Goal: Information Seeking & Learning: Learn about a topic

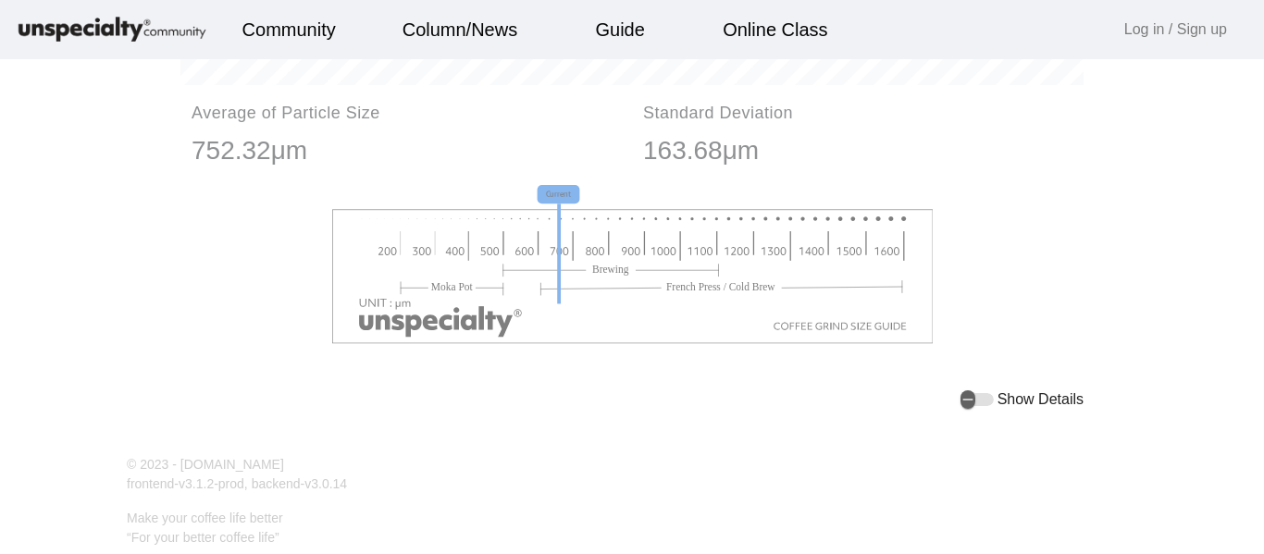
scroll to position [2348, 0]
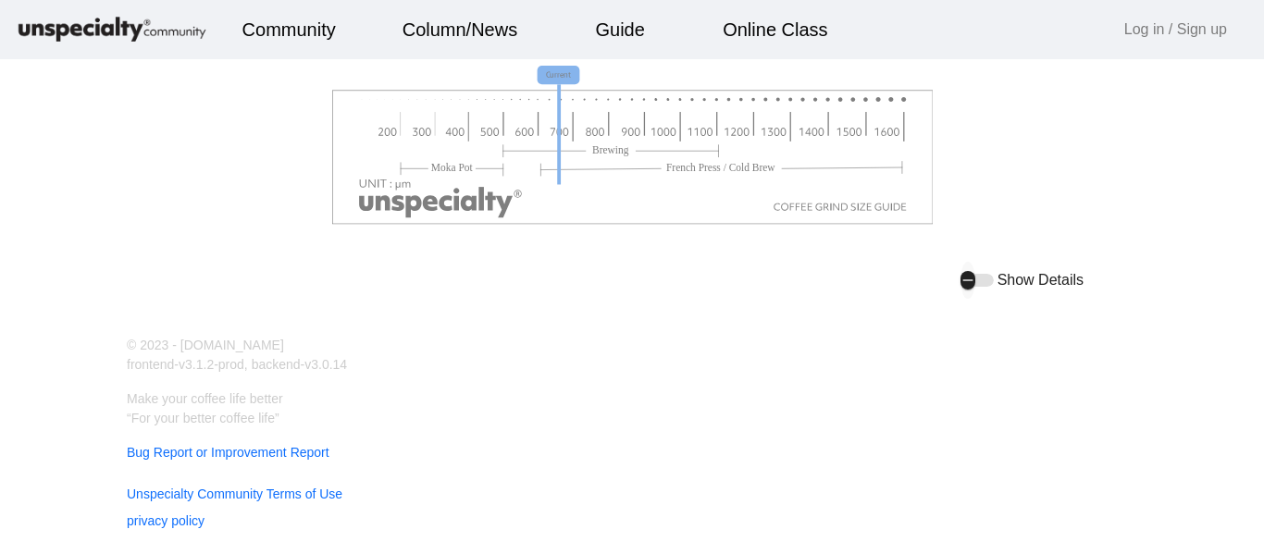
click at [977, 275] on div "button" at bounding box center [976, 280] width 33 height 13
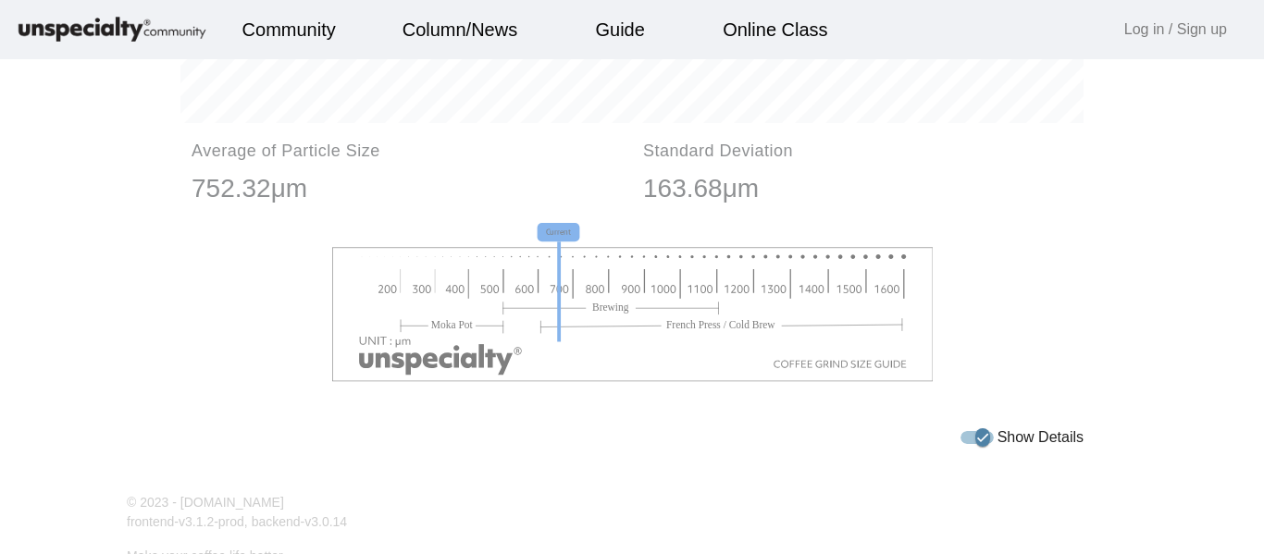
scroll to position [2171, 0]
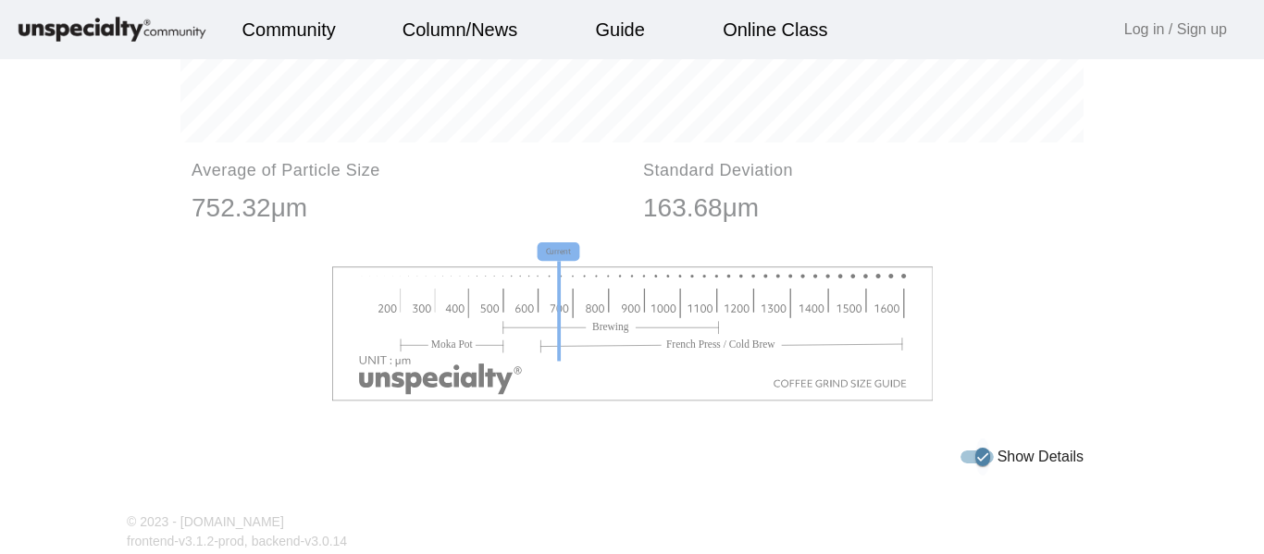
click at [985, 465] on icon "button" at bounding box center [982, 457] width 15 height 17
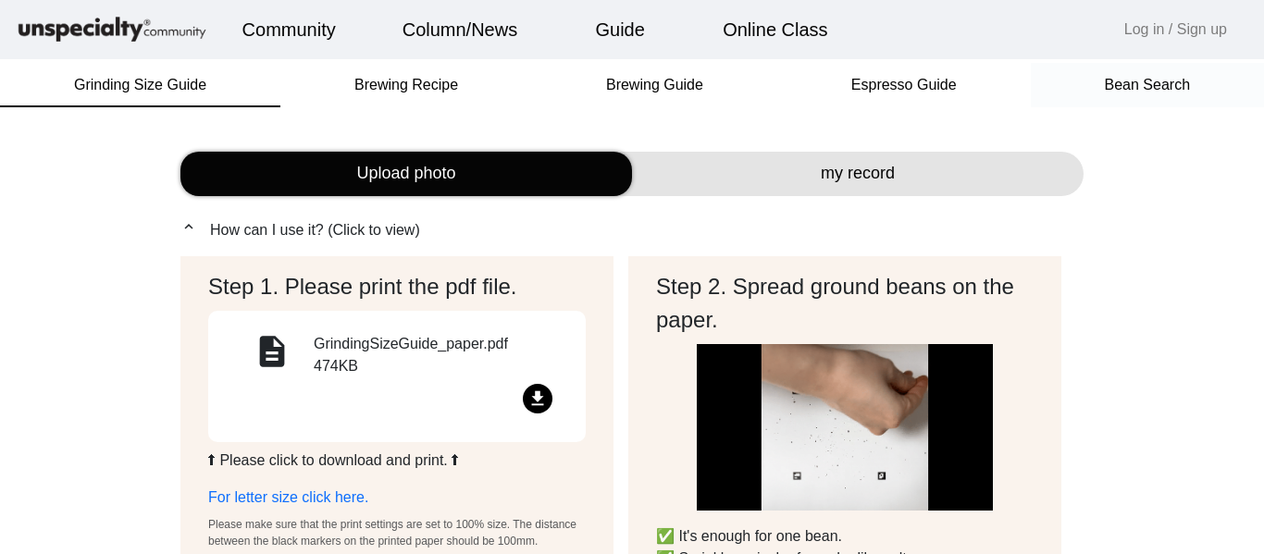
click at [1159, 85] on font "Bean Search" at bounding box center [1148, 85] width 86 height 16
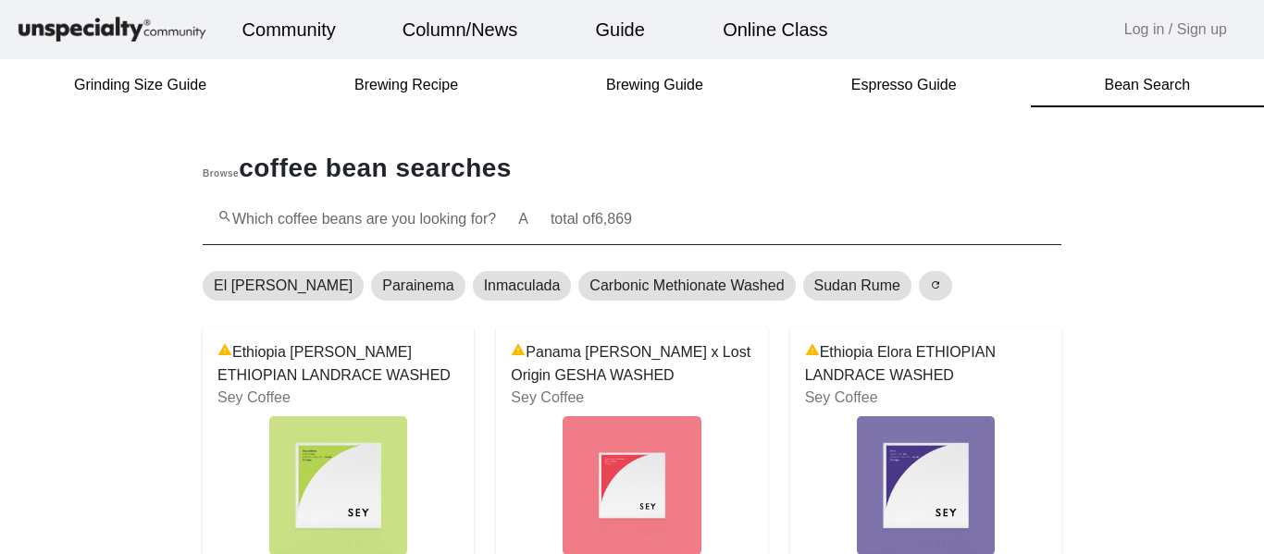
click at [415, 218] on font "Which coffee beans are you looking for?" at bounding box center [364, 219] width 264 height 16
click at [415, 218] on input "search Which coffee beans are you looking for? A total of 6,869" at bounding box center [631, 227] width 829 height 22
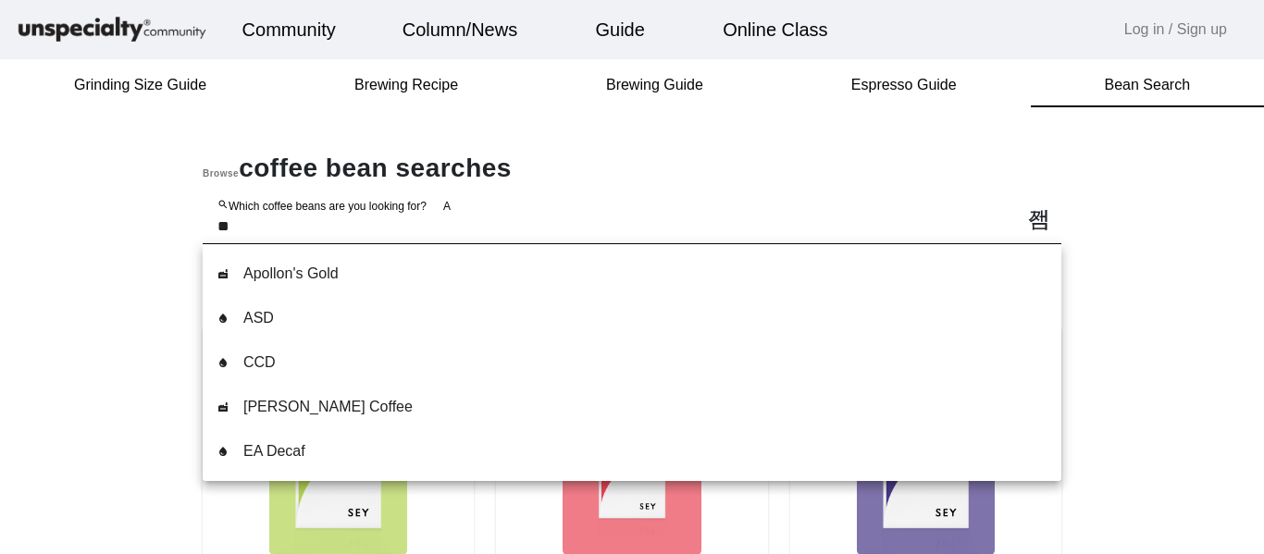
type input "***"
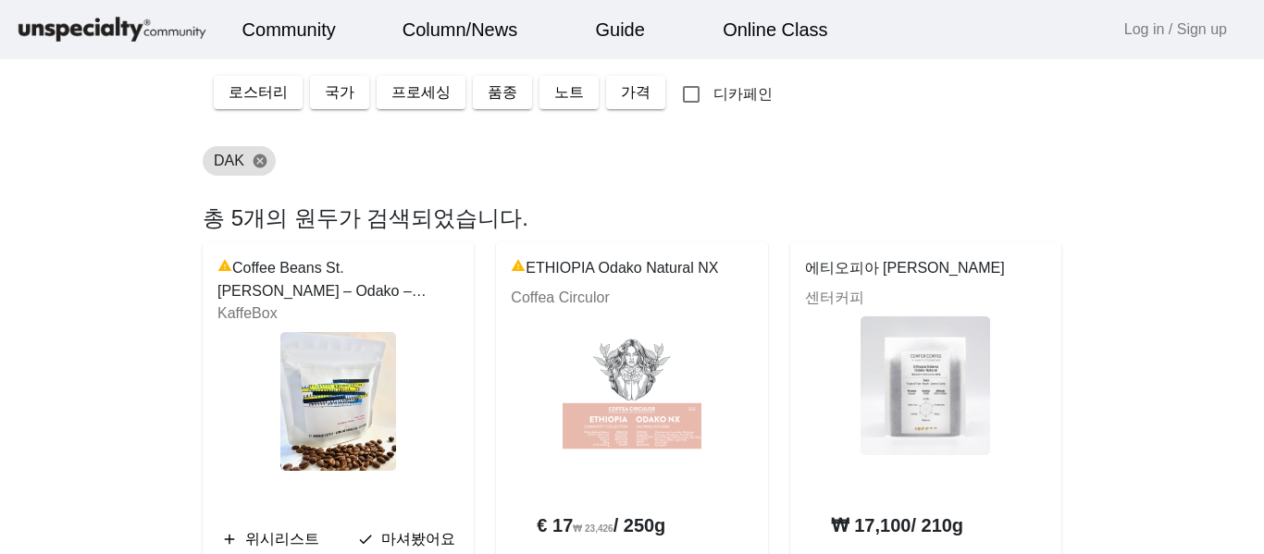
scroll to position [184, 0]
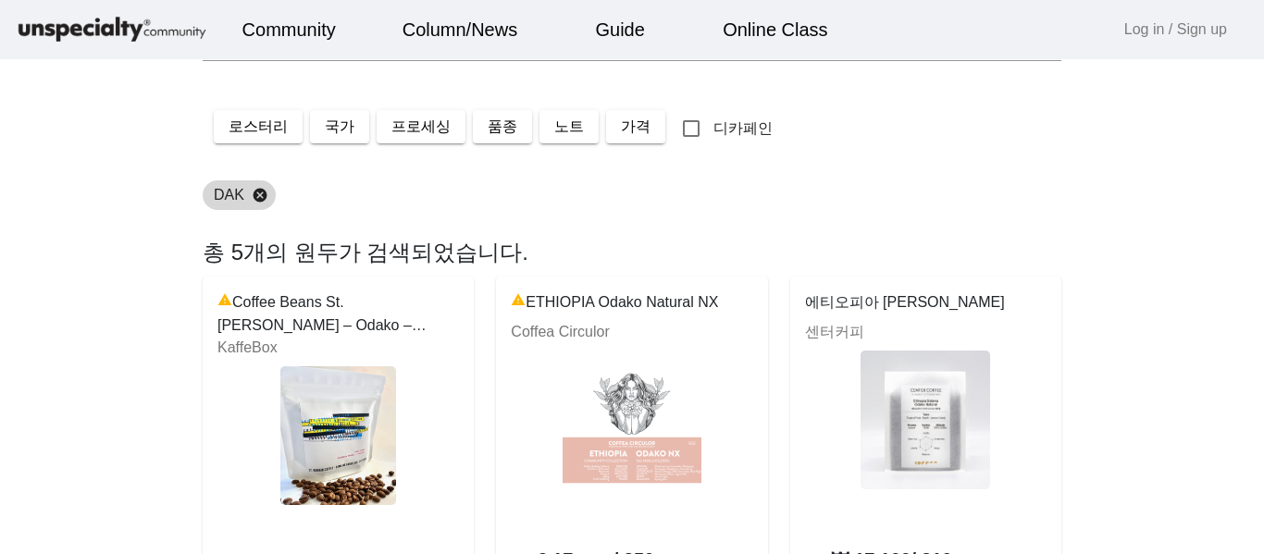
click at [262, 200] on button "cancel" at bounding box center [259, 195] width 31 height 17
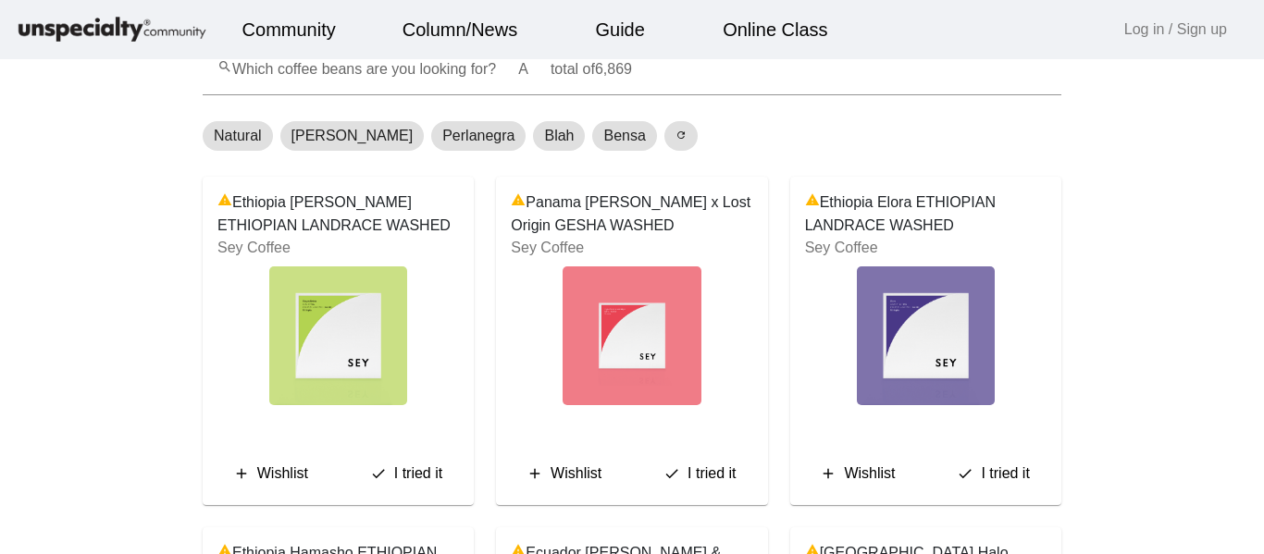
scroll to position [149, 0]
click at [250, 251] on font "Sey Coffee" at bounding box center [253, 249] width 73 height 16
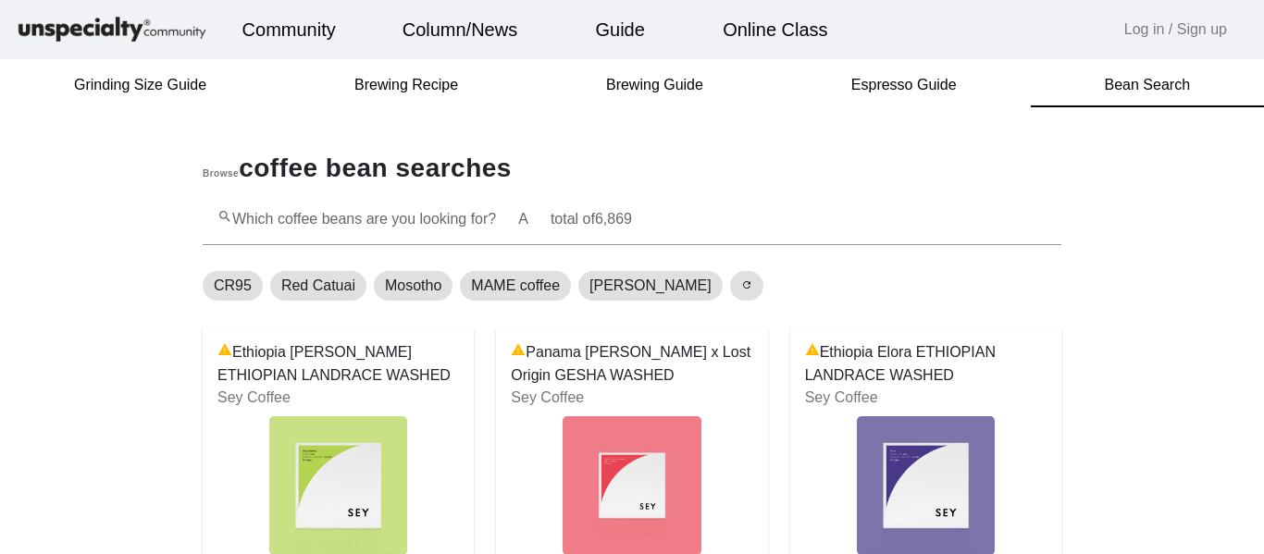
click at [386, 221] on font "Which coffee beans are you looking for?" at bounding box center [364, 219] width 264 height 16
click at [386, 221] on input "search Which coffee beans are you looking for? A total of 6,869" at bounding box center [631, 227] width 829 height 22
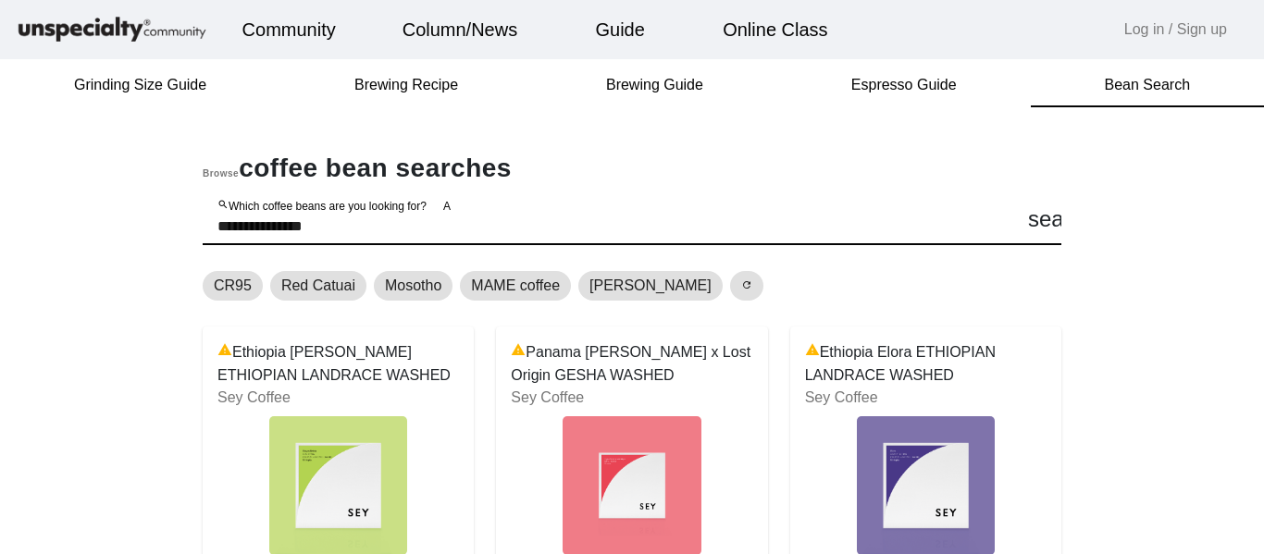
type input "**********"
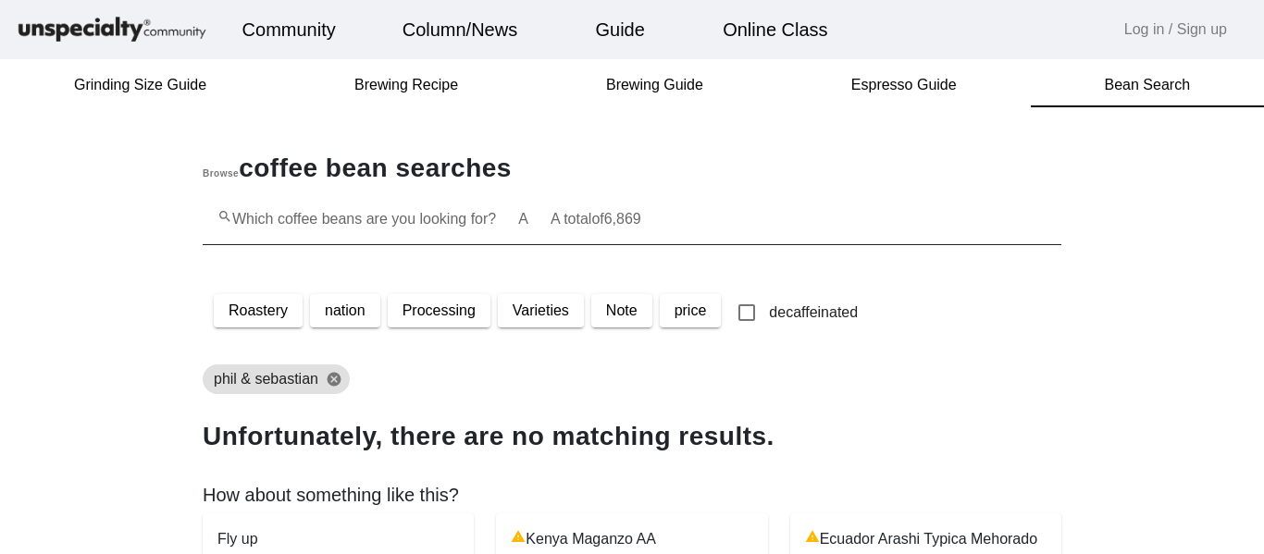
click at [277, 222] on font "Which coffee beans are you looking for?" at bounding box center [364, 219] width 264 height 16
click at [277, 222] on input "search Which coffee beans are you looking for? A A total of 6,869" at bounding box center [631, 227] width 829 height 22
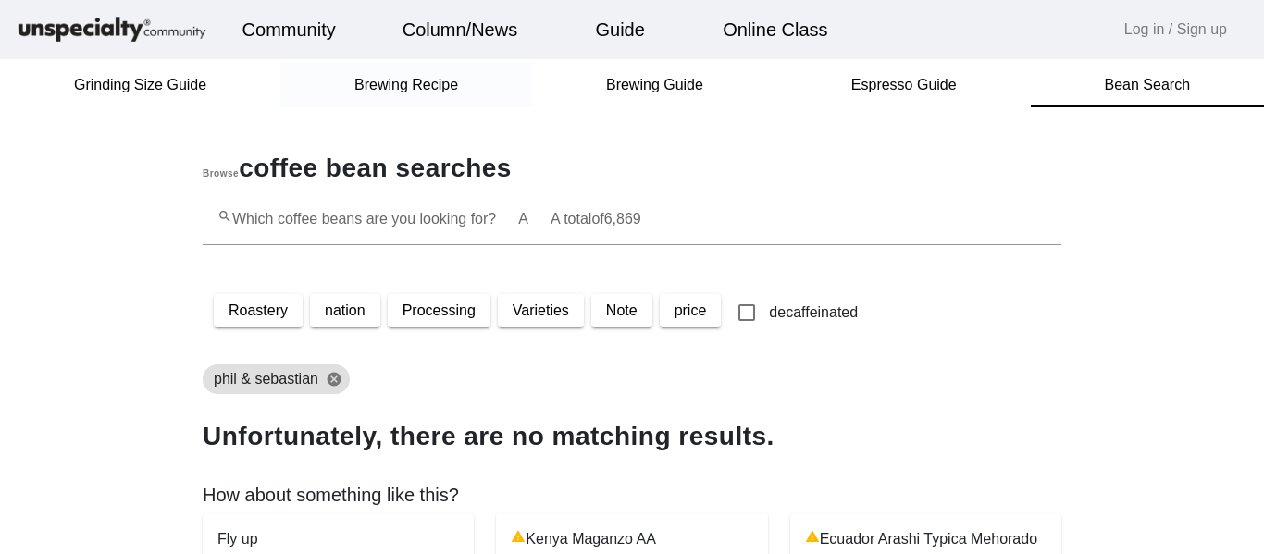
click at [461, 78] on div "Brewing Recipe" at bounding box center [406, 85] width 252 height 44
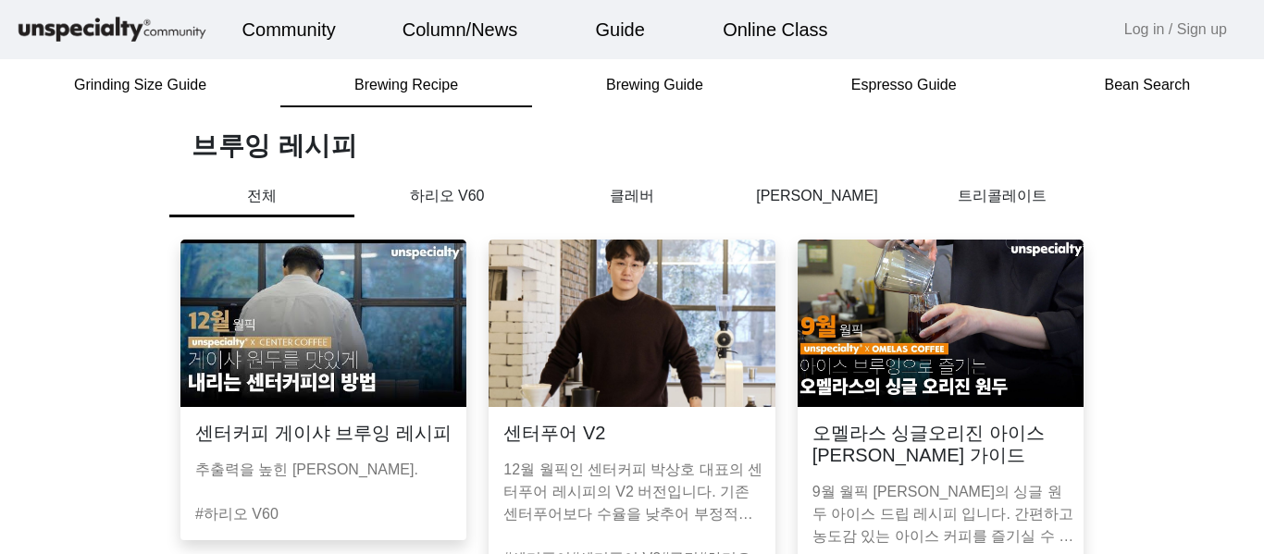
click at [65, 28] on img at bounding box center [112, 30] width 194 height 32
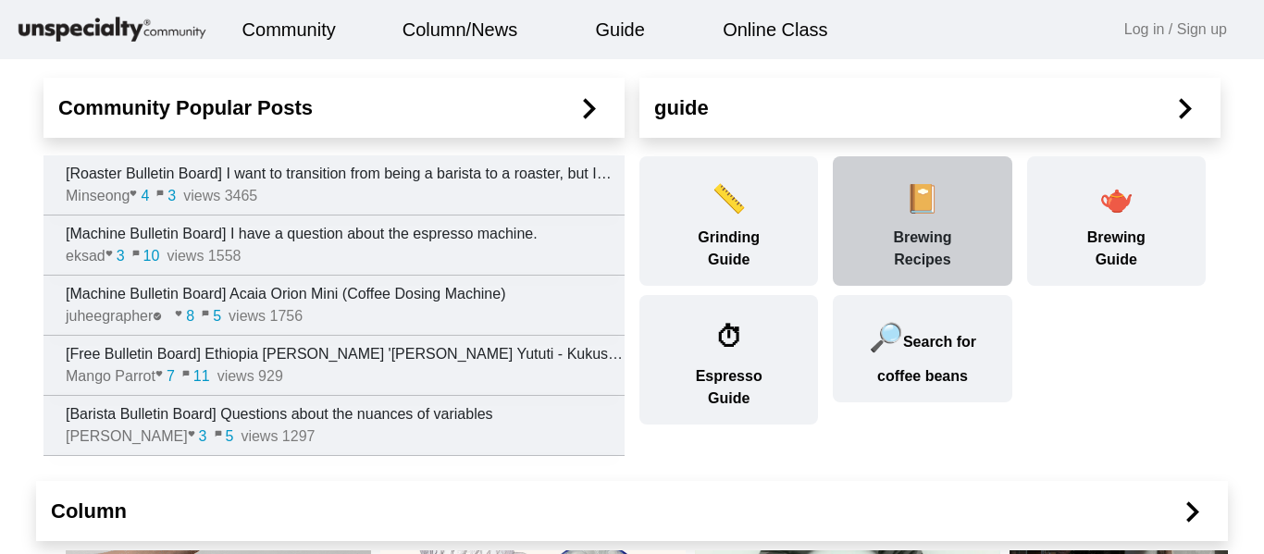
click at [958, 260] on div "📔 Brewing Recipes" at bounding box center [922, 221] width 179 height 130
